Goal: Task Accomplishment & Management: Use online tool/utility

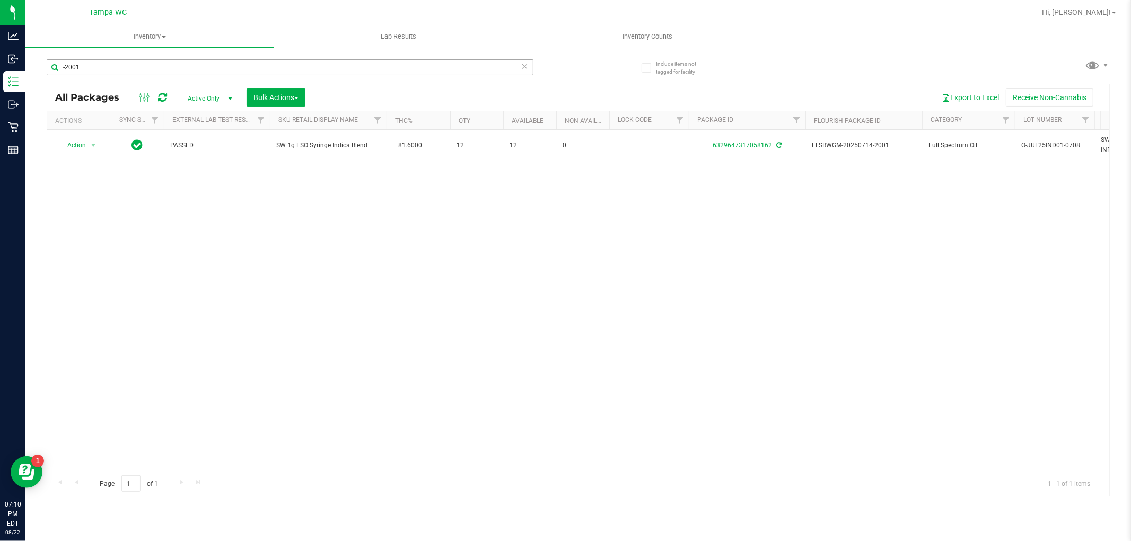
drag, startPoint x: 100, startPoint y: 57, endPoint x: 97, endPoint y: 71, distance: 14.6
click at [97, 71] on div "-2001" at bounding box center [313, 67] width 532 height 34
drag, startPoint x: 80, startPoint y: 73, endPoint x: 54, endPoint y: 67, distance: 27.2
click at [45, 78] on div "Include items not tagged for facility -2001 All Packages Active Only Active Onl…" at bounding box center [578, 209] width 1106 height 324
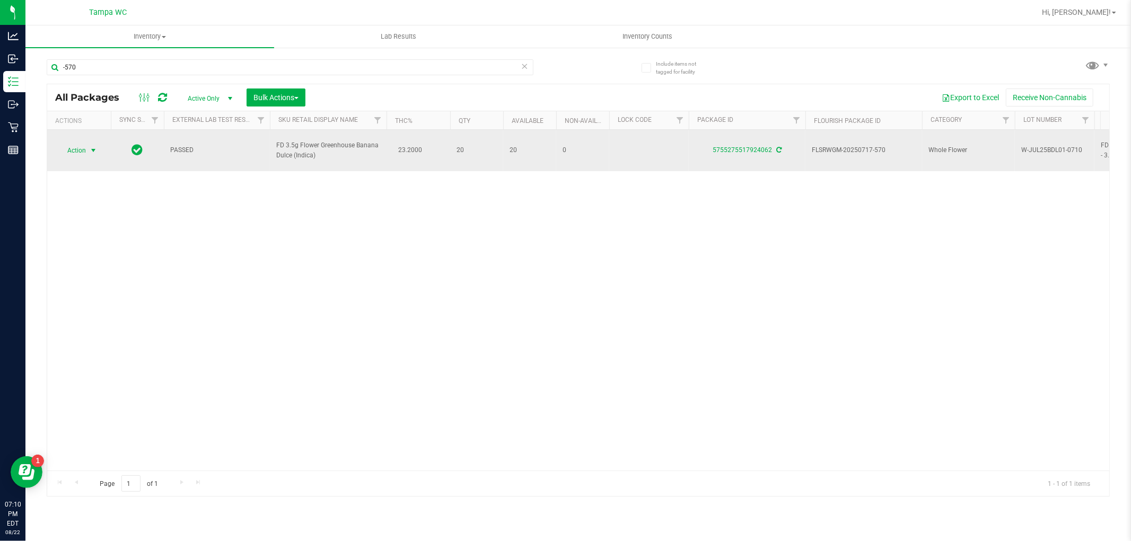
click at [75, 144] on span "Action" at bounding box center [72, 150] width 29 height 15
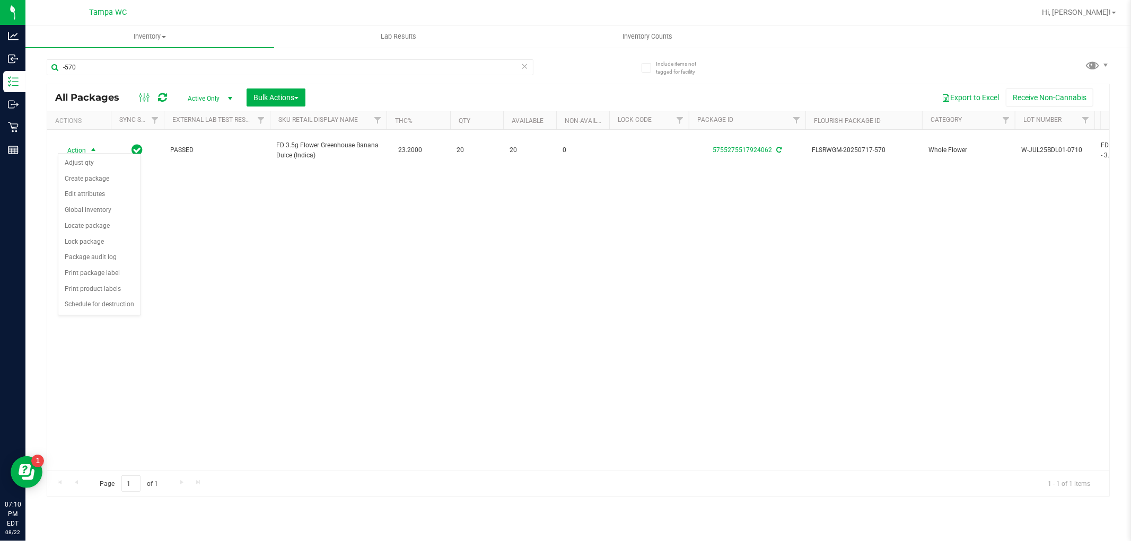
click at [190, 209] on div "Action Action Adjust qty Create package Edit attributes Global inventory Locate…" at bounding box center [578, 300] width 1062 height 341
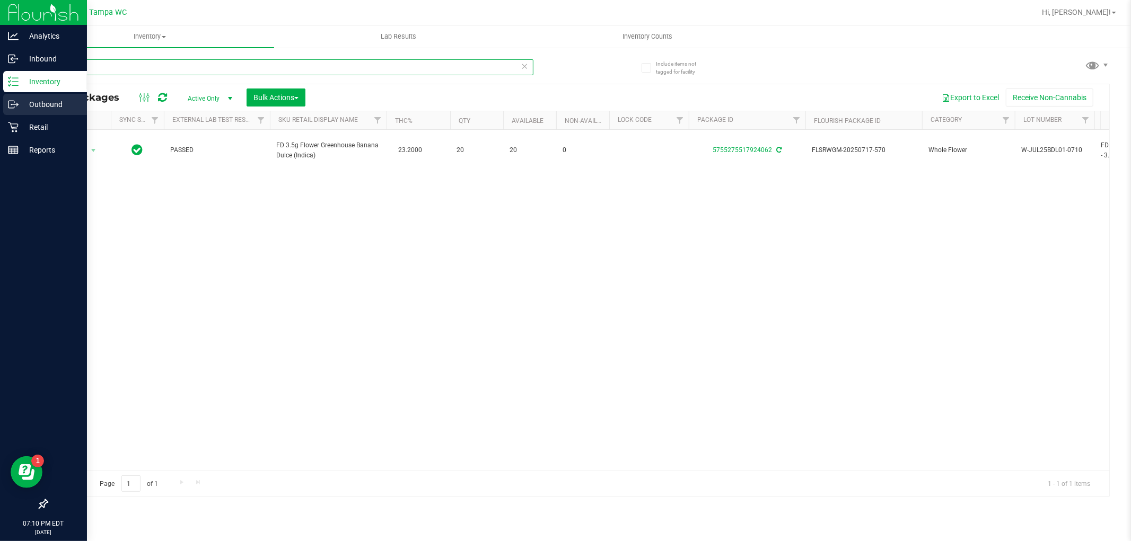
drag, startPoint x: 51, startPoint y: 80, endPoint x: 0, endPoint y: 96, distance: 54.0
click at [0, 94] on div "Analytics Inbound Inventory Outbound Retail Reports 07:10 PM EDT [DATE] 08/22 T…" at bounding box center [565, 270] width 1131 height 541
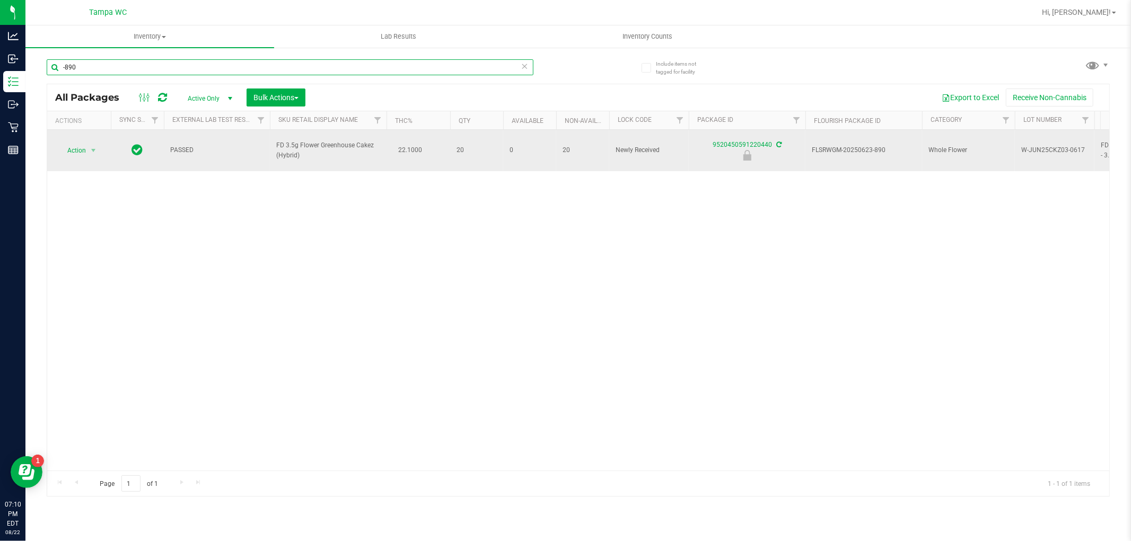
type input "-890"
click at [81, 149] on span "Action" at bounding box center [72, 150] width 29 height 15
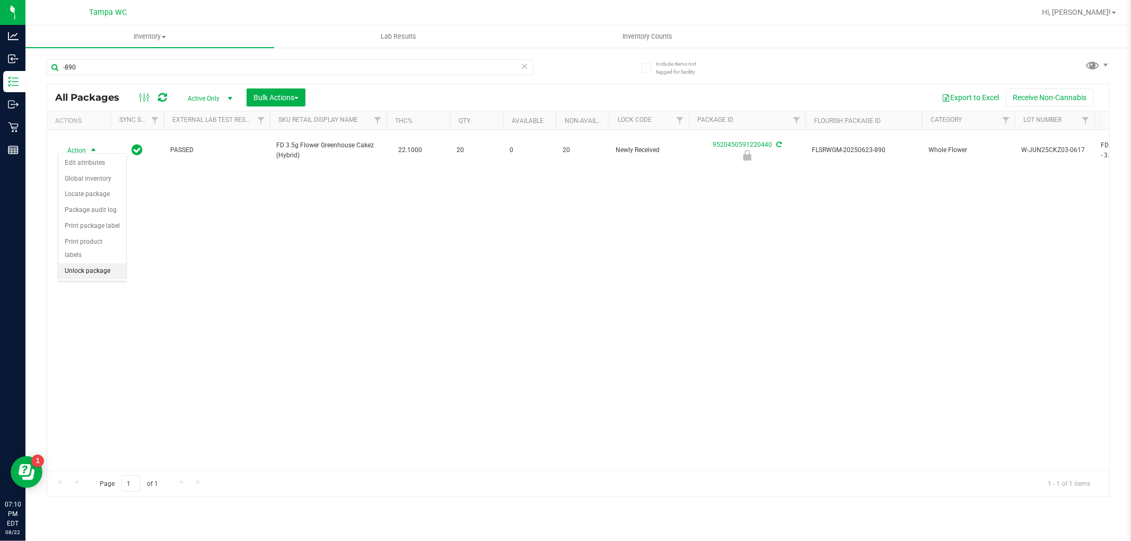
click at [80, 272] on li "Unlock package" at bounding box center [92, 272] width 68 height 16
